Goal: Browse casually: Explore the website without a specific task or goal

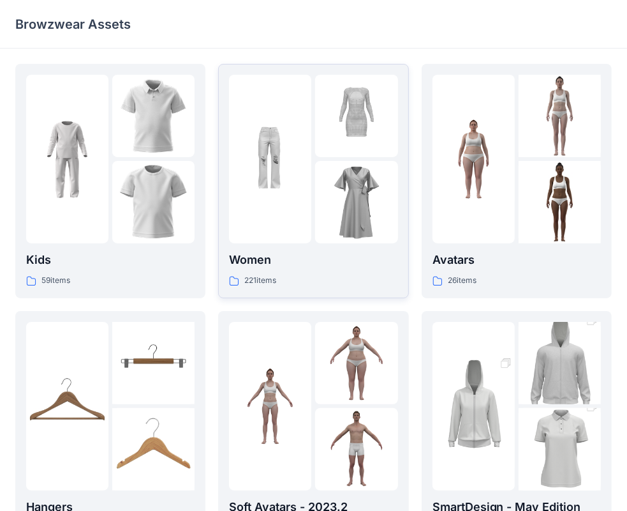
click at [291, 160] on div at bounding box center [270, 159] width 82 height 169
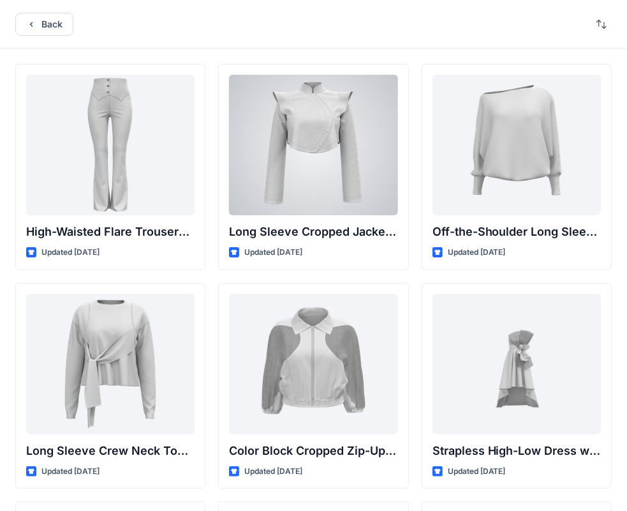
click at [319, 151] on div at bounding box center [313, 145] width 169 height 140
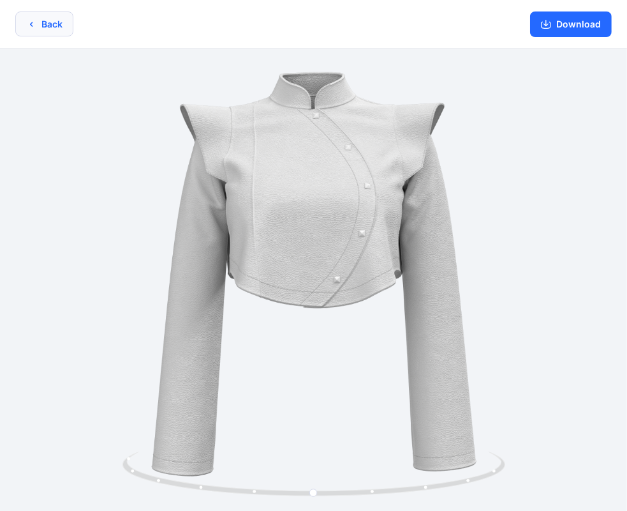
click at [44, 24] on button "Back" at bounding box center [44, 23] width 58 height 25
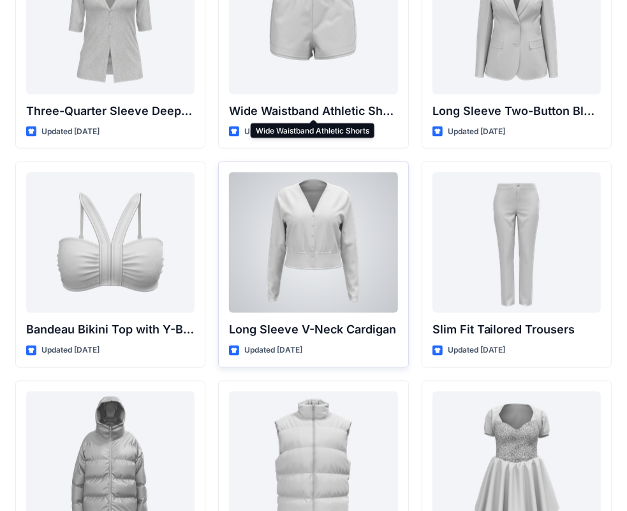
scroll to position [1305, 0]
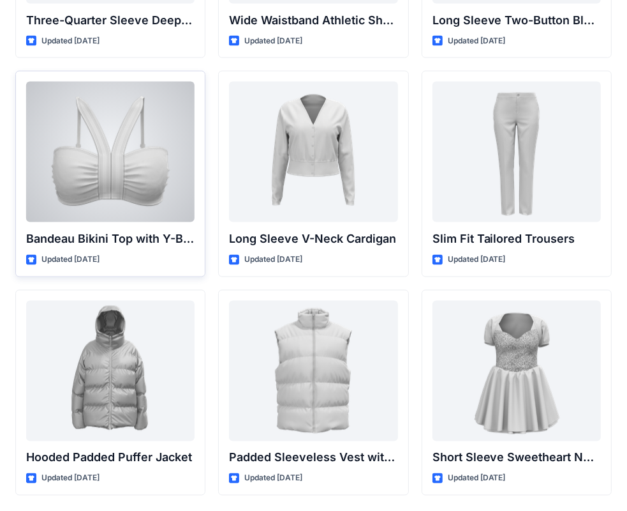
click at [121, 162] on div at bounding box center [110, 152] width 169 height 140
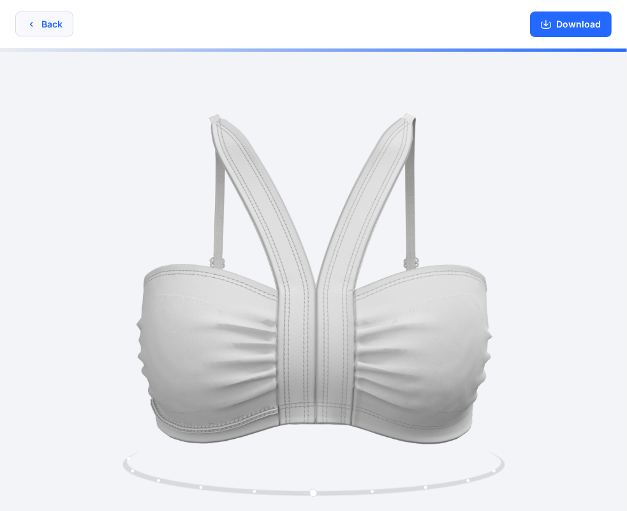
click at [45, 34] on button "Back" at bounding box center [44, 23] width 58 height 25
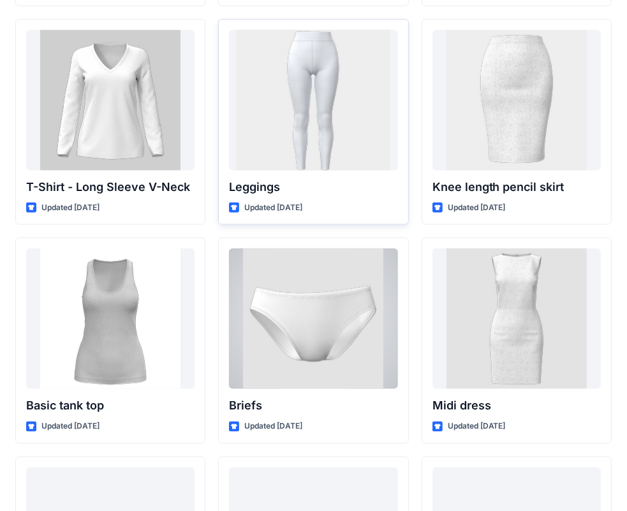
scroll to position [10404, 0]
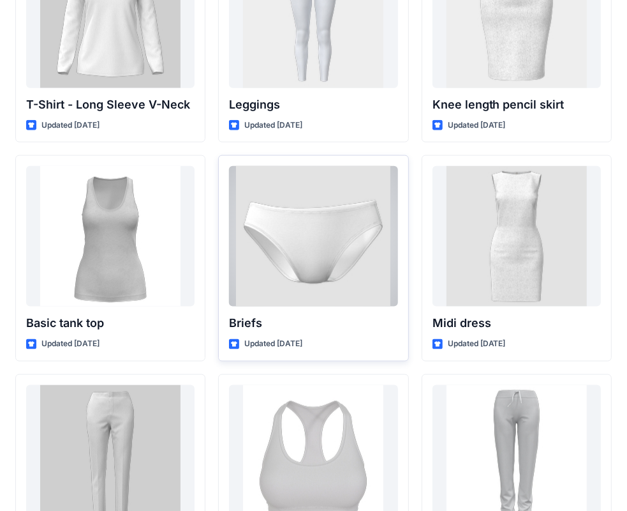
click at [325, 221] on div at bounding box center [313, 236] width 169 height 140
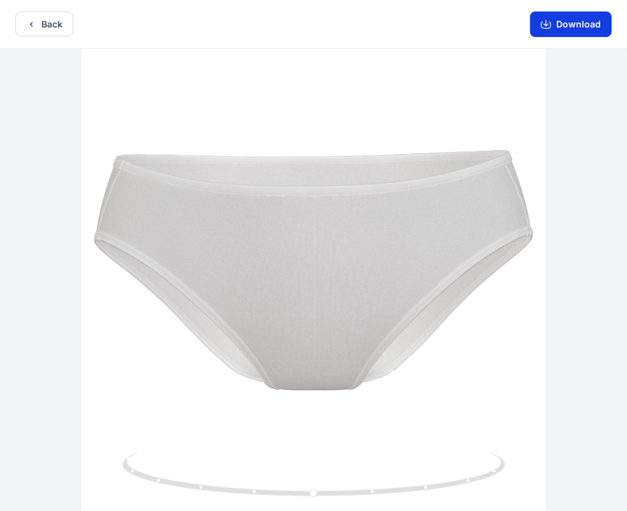
click at [577, 24] on button "Download" at bounding box center [571, 24] width 82 height 26
